Goal: Information Seeking & Learning: Learn about a topic

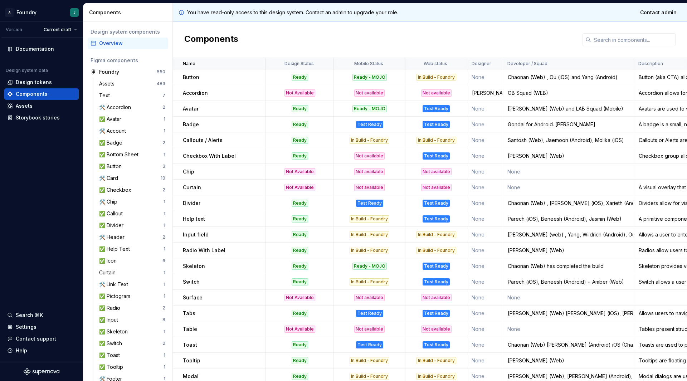
click at [204, 88] on td "Accordion" at bounding box center [219, 93] width 93 height 16
copy p "Accordion"
click at [215, 99] on td "Accordion" at bounding box center [219, 93] width 93 height 16
click at [200, 97] on td "Accordion" at bounding box center [219, 93] width 93 height 16
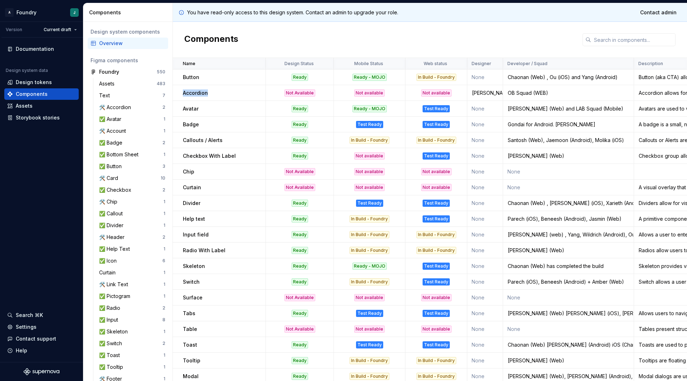
click at [200, 97] on td "Accordion" at bounding box center [219, 93] width 93 height 16
click at [199, 206] on p "Divider" at bounding box center [192, 203] width 18 height 7
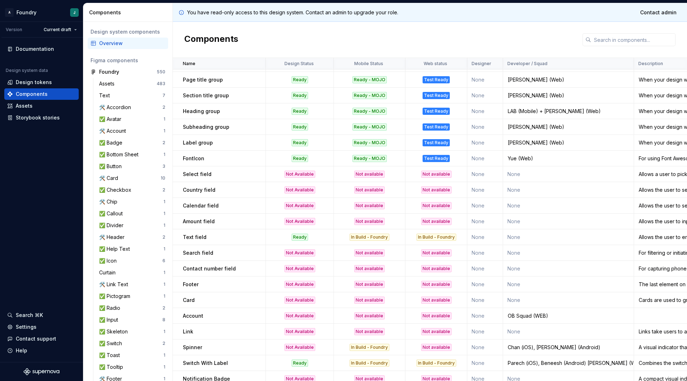
scroll to position [470, 0]
click at [493, 327] on td "None" at bounding box center [485, 331] width 36 height 16
click at [528, 329] on td "None" at bounding box center [568, 331] width 131 height 16
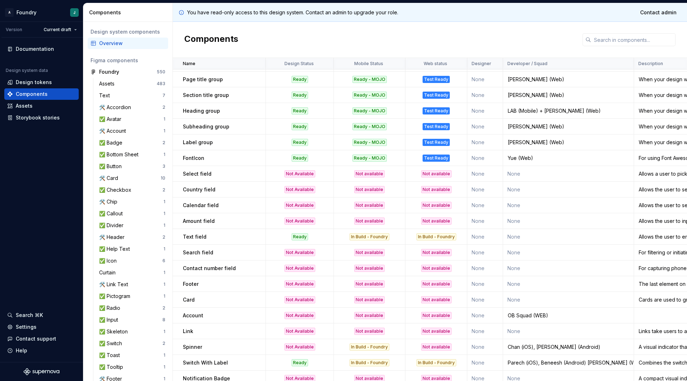
click at [527, 315] on div "OB Squad (WEB)" at bounding box center [568, 315] width 130 height 7
click at [526, 332] on td "None" at bounding box center [568, 331] width 131 height 16
click at [515, 332] on td "None" at bounding box center [568, 331] width 131 height 16
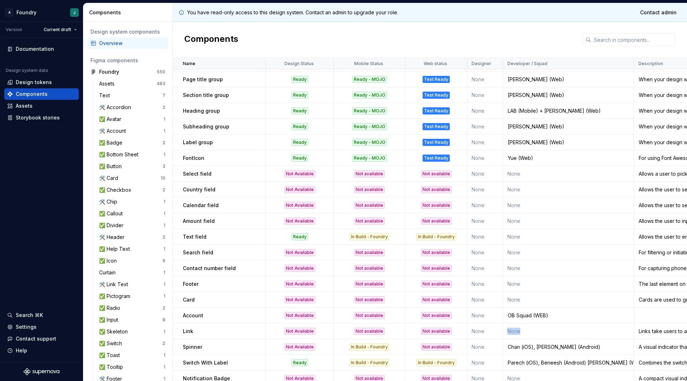
click at [515, 332] on td "None" at bounding box center [568, 331] width 131 height 16
click at [518, 317] on div "OB Squad (WEB)" at bounding box center [568, 315] width 130 height 7
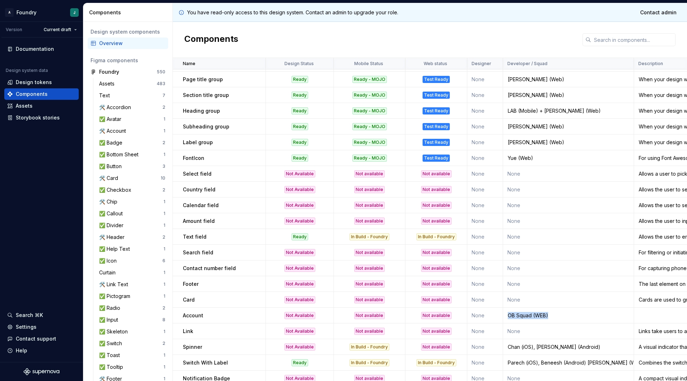
click at [518, 317] on div "OB Squad (WEB)" at bounding box center [568, 315] width 130 height 7
